Goal: Task Accomplishment & Management: Manage account settings

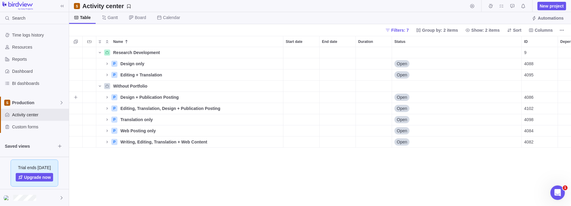
scroll to position [155, 498]
click at [62, 105] on div "Production" at bounding box center [34, 103] width 69 height 12
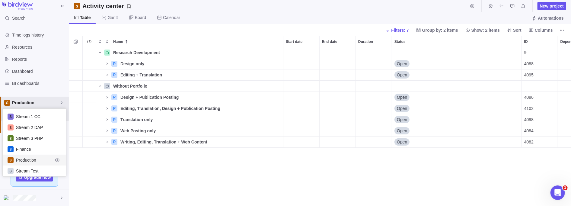
scroll to position [64, 60]
click at [19, 114] on span "Stream 1 CC" at bounding box center [34, 116] width 37 height 6
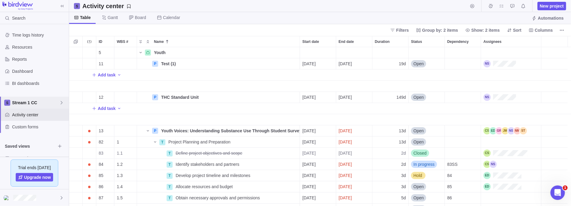
scroll to position [155, 498]
click at [37, 106] on div "Stream 1 CC" at bounding box center [34, 103] width 69 height 12
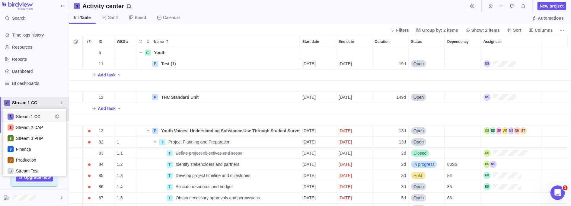
scroll to position [64, 60]
click at [26, 169] on span "Stream Test" at bounding box center [34, 171] width 37 height 6
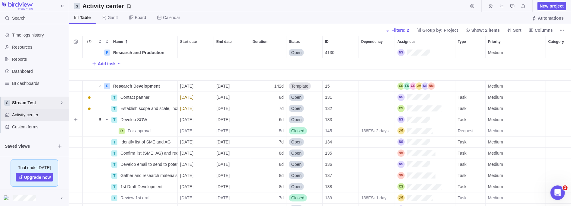
scroll to position [155, 498]
click at [98, 86] on icon "Name" at bounding box center [99, 86] width 5 height 5
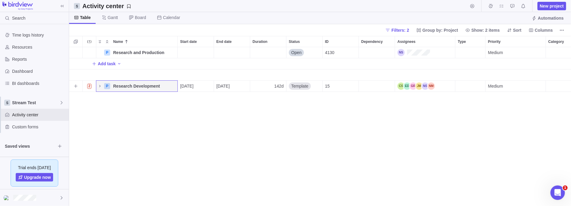
click at [97, 86] on icon "Name" at bounding box center [99, 86] width 5 height 5
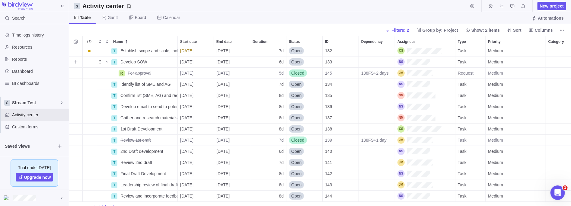
scroll to position [68, 0]
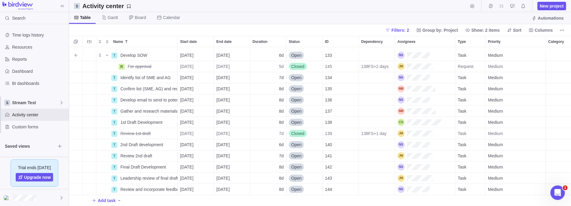
click at [108, 53] on icon "Name" at bounding box center [107, 55] width 5 height 5
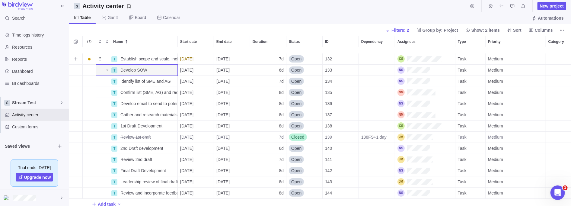
scroll to position [57, 0]
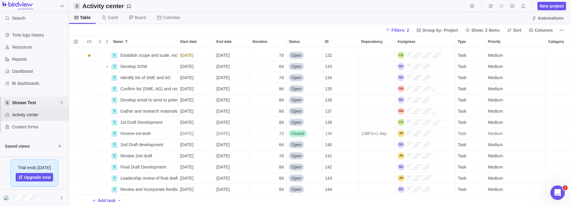
click at [57, 103] on span "Stream Test" at bounding box center [35, 103] width 47 height 6
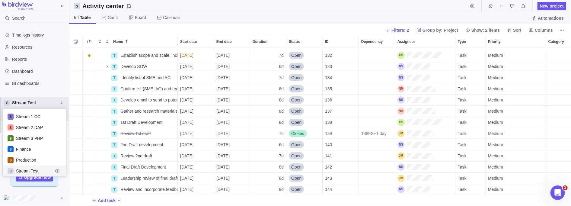
scroll to position [64, 60]
click at [33, 160] on span "Production" at bounding box center [34, 160] width 37 height 6
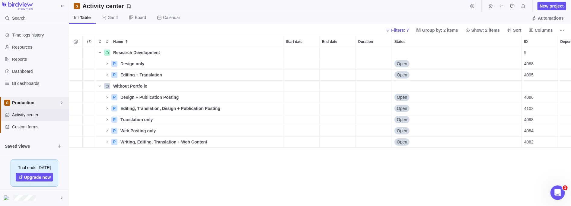
scroll to position [155, 498]
click at [106, 63] on icon "Name" at bounding box center [107, 63] width 5 height 5
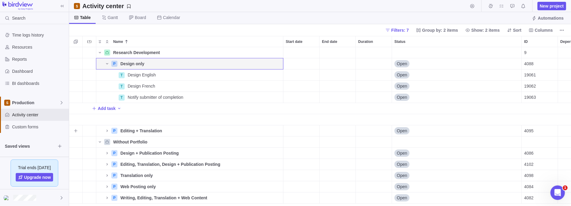
scroll to position [1, 0]
click at [106, 62] on icon "Name" at bounding box center [107, 63] width 5 height 5
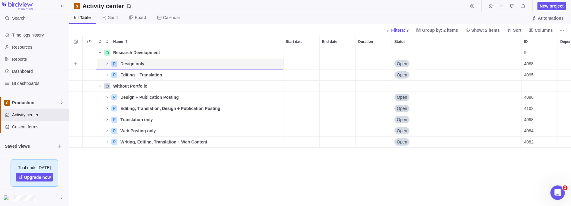
scroll to position [0, 0]
click at [60, 101] on icon at bounding box center [61, 102] width 5 height 5
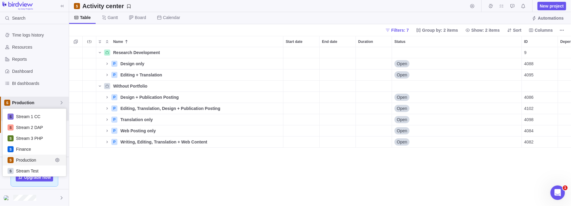
scroll to position [64, 60]
click at [27, 168] on span "Stream Test" at bounding box center [34, 171] width 37 height 6
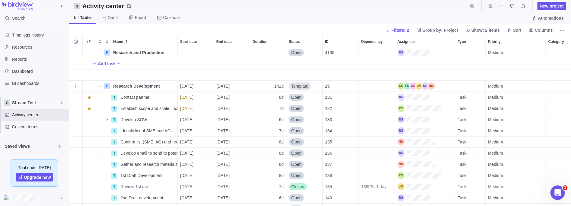
click at [97, 86] on icon "Name" at bounding box center [99, 86] width 5 height 5
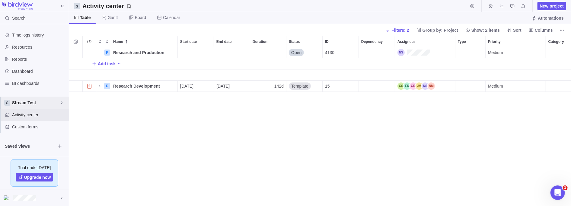
click at [59, 102] on icon at bounding box center [61, 102] width 5 height 5
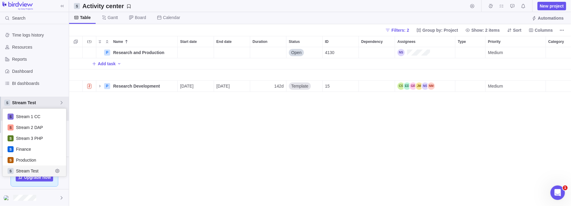
scroll to position [64, 60]
drag, startPoint x: 142, startPoint y: 87, endPoint x: 133, endPoint y: 86, distance: 9.2
click at [133, 86] on body "Search Time logs history Resources Reports Dashboard BI dashboards Stream Test …" at bounding box center [285, 103] width 571 height 206
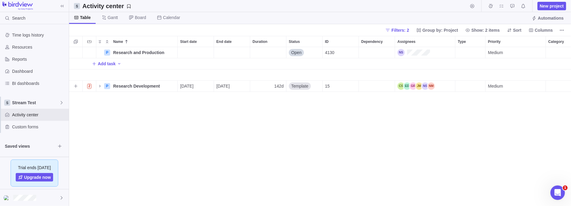
click at [0, 0] on span "Details" at bounding box center [0, 0] width 0 height 0
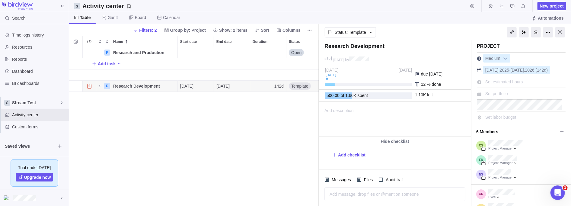
click at [362, 46] on textarea at bounding box center [394, 48] width 141 height 11
type textarea "Y"
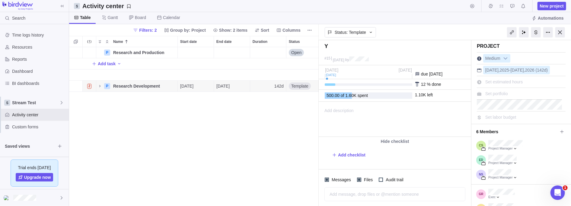
type textarea "Yo"
type textarea "You"
type textarea "Yout"
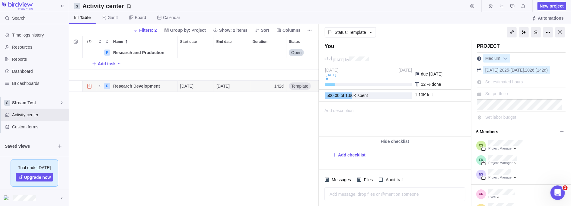
type textarea "Yout"
type textarea "Youth"
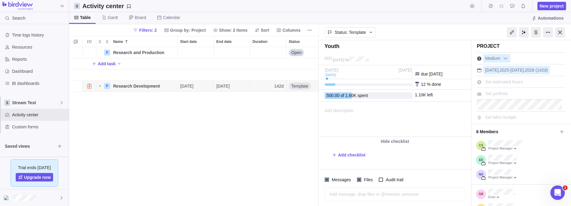
type textarea "Youth S"
type textarea "Youth Su"
type textarea "Youth Sup"
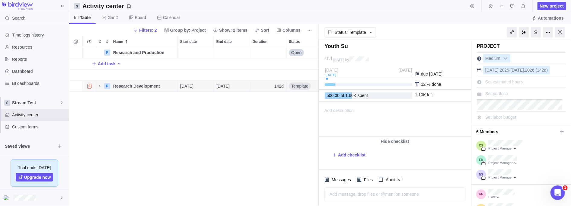
type textarea "Youth Sup"
type textarea "Youth Supp"
type textarea "Youth Suppo"
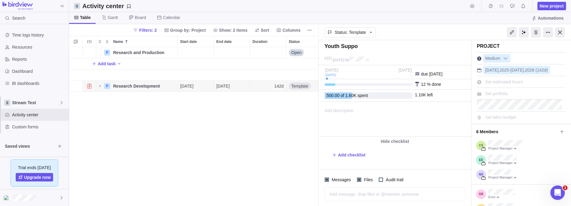
type textarea "Youth Suppor"
type textarea "Youth Support"
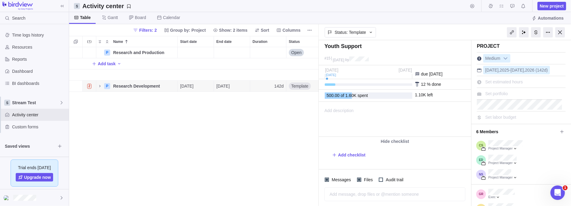
type textarea "Youth Support"
type textarea "Youth Support P"
type textarea "Youth Support Pr"
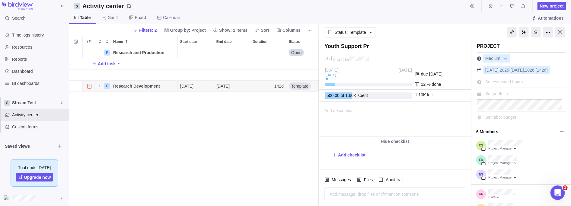
type textarea "Youth Support Pro"
type textarea "Youth Support Proj"
type textarea "Youth Support Proje"
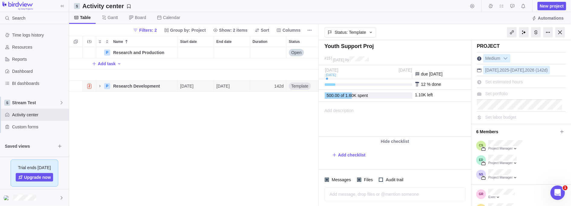
type textarea "Youth Support Proje"
type textarea "Youth Support Projec"
type textarea "Youth Support Project"
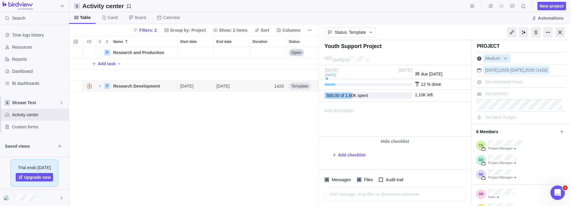
type textarea "Youth Support Project"
click at [198, 133] on div "P Research and Production Details Open 4130 Medium $0.00 $0.00 $0.00 $0.00 $0.0…" at bounding box center [194, 126] width 250 height 159
click at [561, 32] on div at bounding box center [560, 32] width 10 height 10
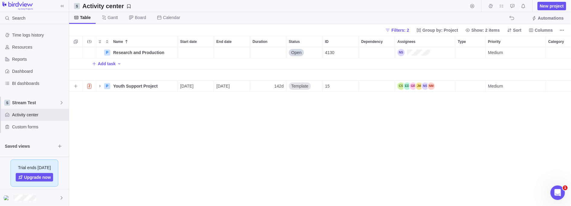
click at [100, 86] on icon "Name" at bounding box center [99, 86] width 5 height 5
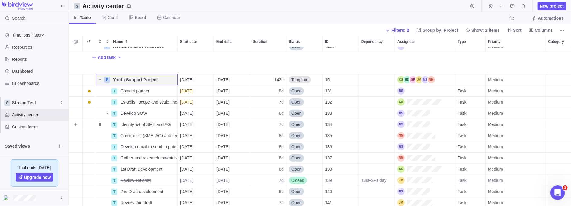
scroll to position [0, 0]
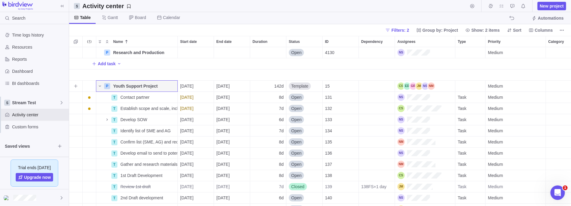
click at [98, 86] on icon "Name" at bounding box center [99, 86] width 5 height 5
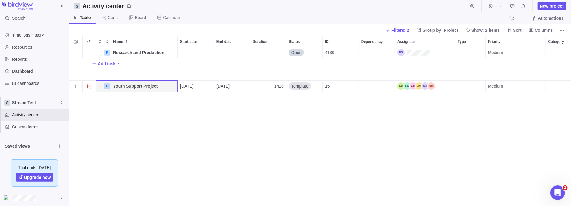
click at [101, 87] on icon "Name" at bounding box center [99, 86] width 5 height 5
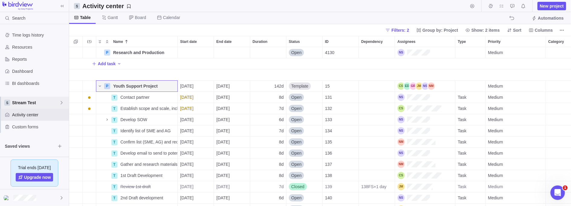
click at [46, 102] on span "Stream Test" at bounding box center [35, 103] width 47 height 6
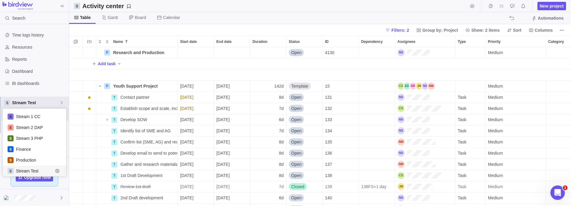
scroll to position [64, 60]
click at [24, 169] on span "Stream Test" at bounding box center [34, 171] width 37 height 6
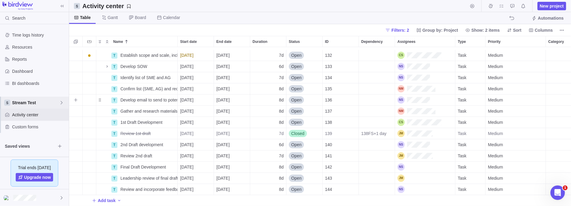
scroll to position [57, 0]
click at [63, 102] on icon at bounding box center [61, 102] width 5 height 5
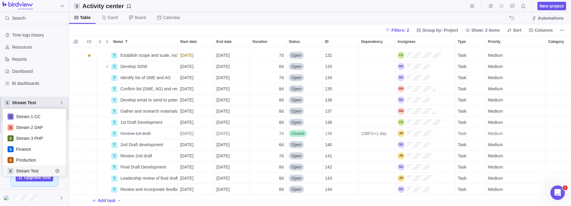
scroll to position [64, 60]
click at [40, 159] on span "Production" at bounding box center [34, 160] width 37 height 6
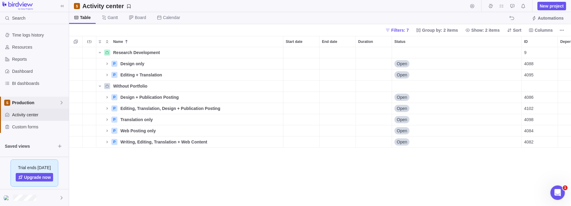
scroll to position [155, 498]
click at [108, 96] on icon "Name" at bounding box center [107, 97] width 5 height 5
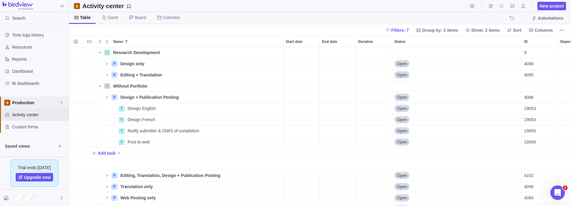
click at [59, 100] on icon at bounding box center [61, 102] width 5 height 5
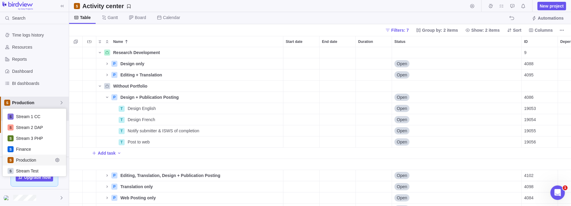
scroll to position [64, 60]
